Goal: Task Accomplishment & Management: Use online tool/utility

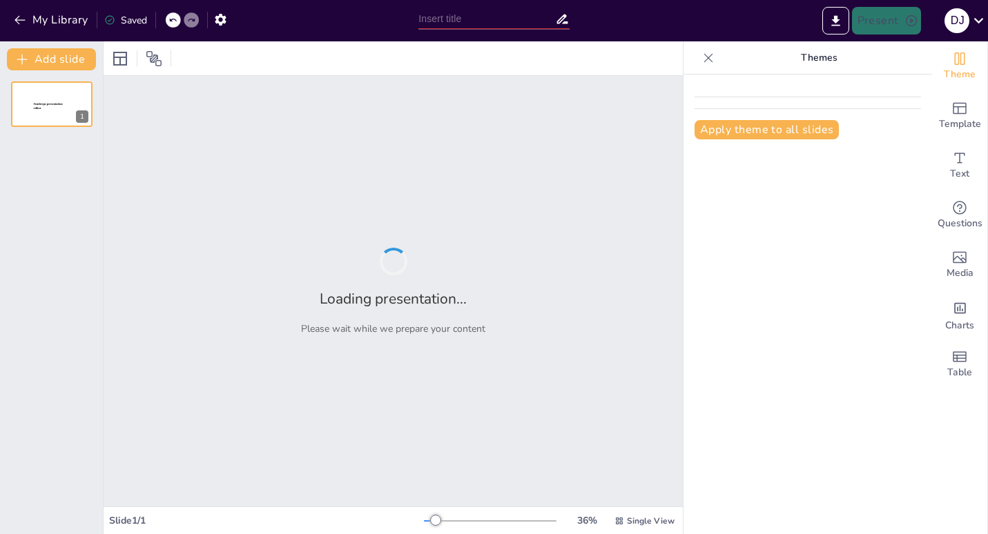
type input "Metodologías de Investigación: Enfoques y Diseños Efectivos"
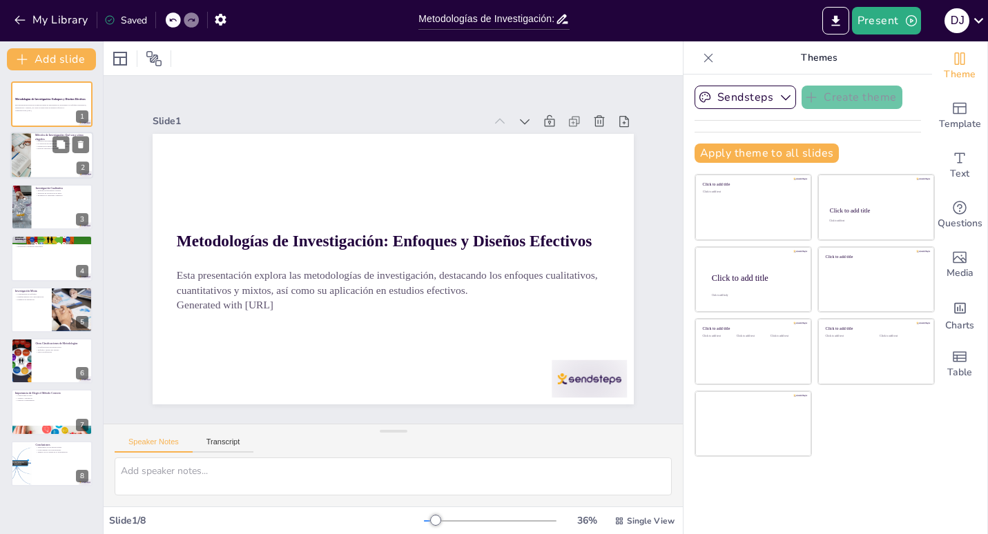
click at [35, 135] on p "Métodos de Investigación: Qué son y cómo elegirlos" at bounding box center [62, 138] width 54 height 8
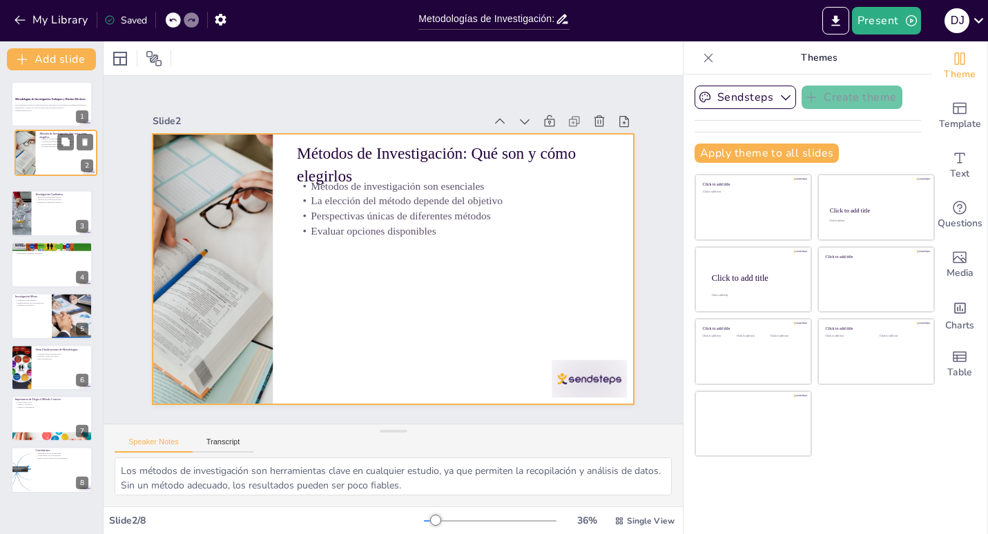
click at [36, 130] on div "Métodos de Investigación: Qué son y cómo elegirlos Métodos de investigación son…" at bounding box center [55, 130] width 81 height 0
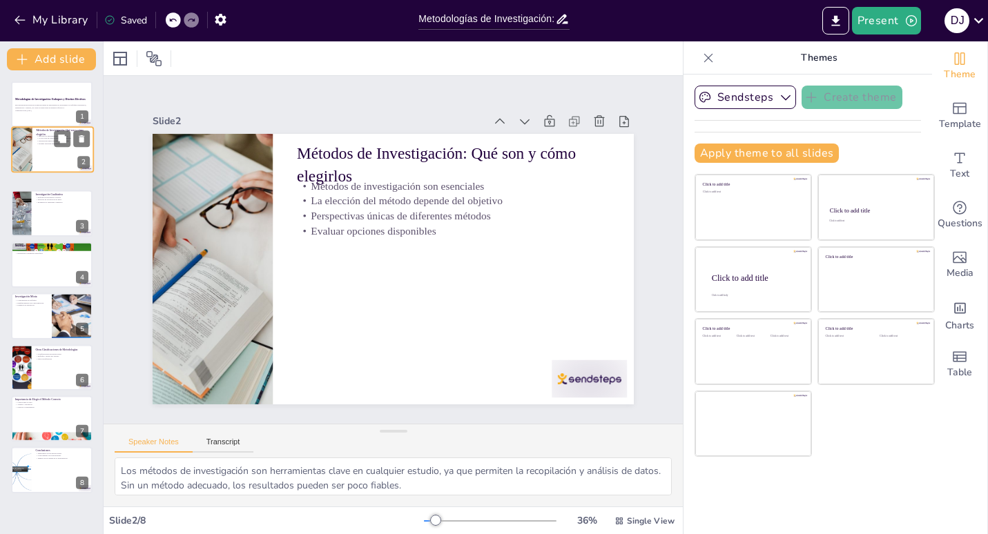
click at [36, 127] on div "Métodos de Investigación: Qué son y cómo elegirlos Métodos de investigación son…" at bounding box center [52, 127] width 81 height 0
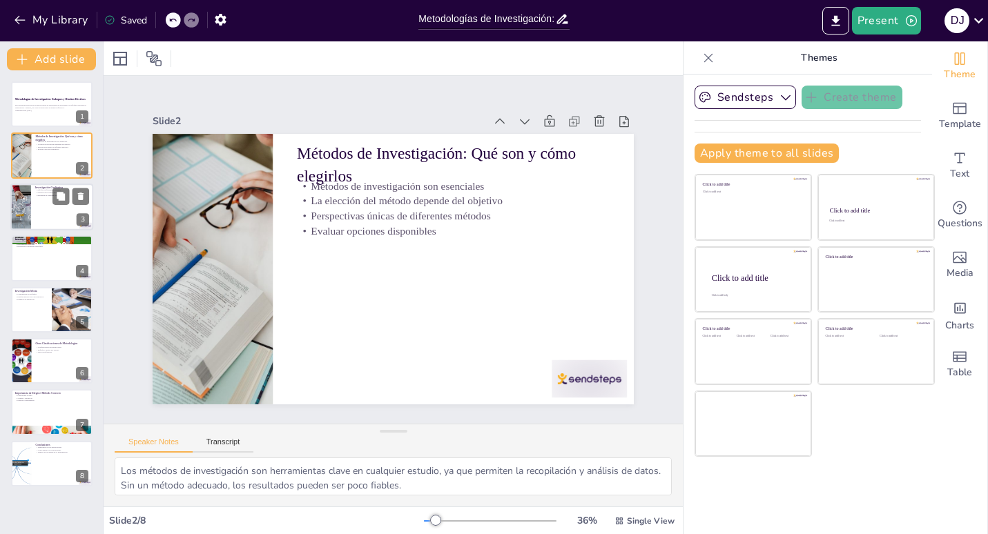
click at [43, 204] on div at bounding box center [51, 207] width 83 height 47
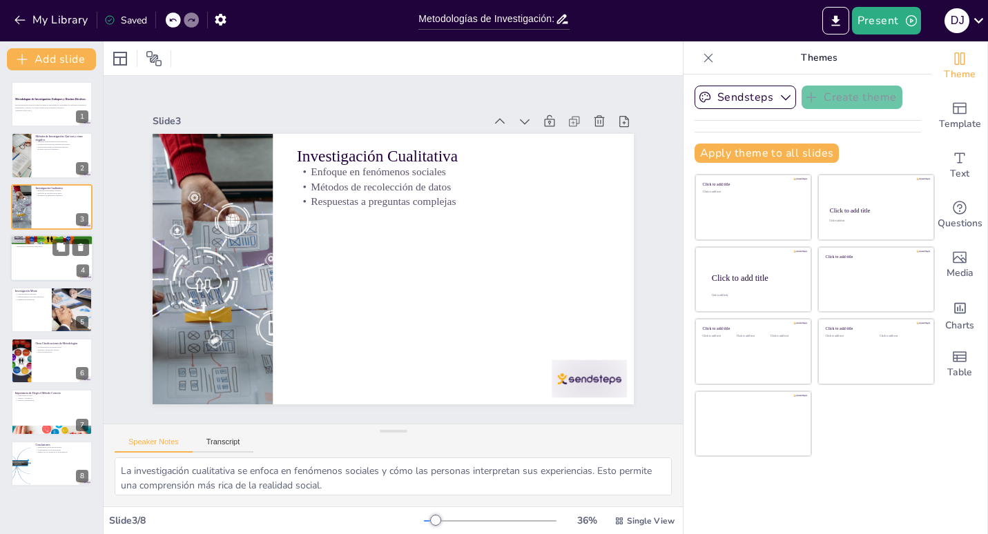
click at [39, 267] on div at bounding box center [51, 258] width 83 height 47
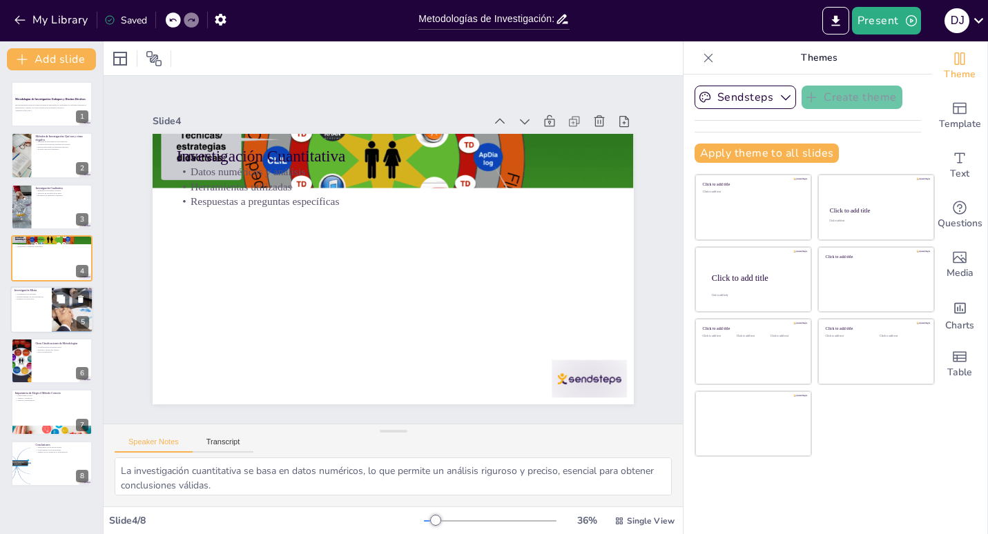
click at [38, 301] on div at bounding box center [51, 309] width 83 height 47
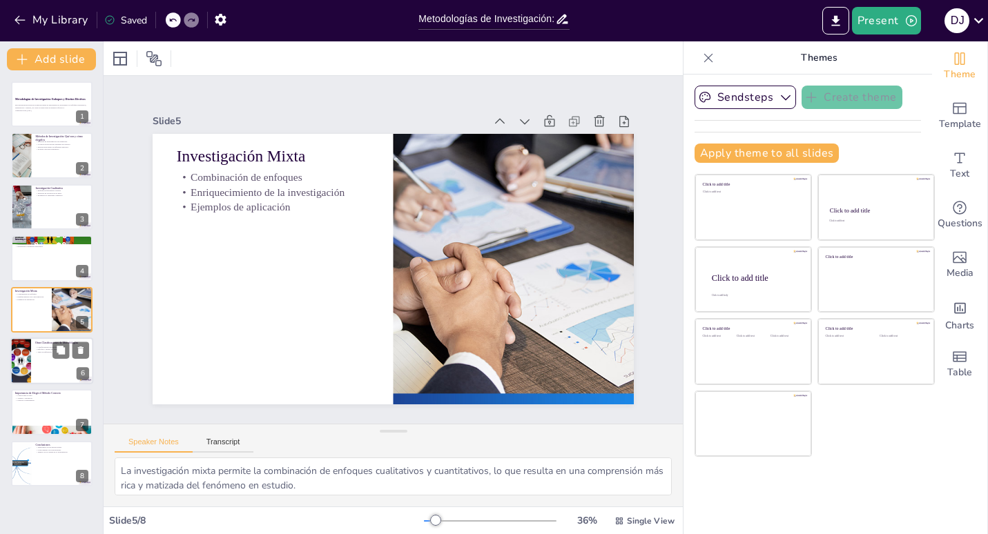
click at [37, 364] on div at bounding box center [51, 360] width 83 height 47
type textarea "Las clasificaciones de metodologías son vitales para que los investigadores com…"
